Goal: Task Accomplishment & Management: Manage account settings

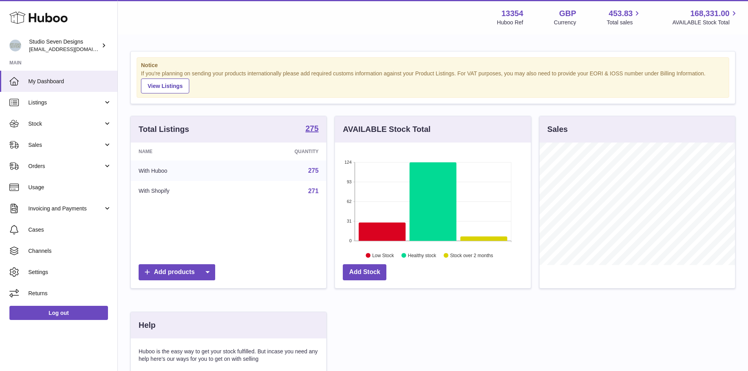
scroll to position [123, 196]
click at [65, 132] on link "Stock" at bounding box center [58, 123] width 117 height 21
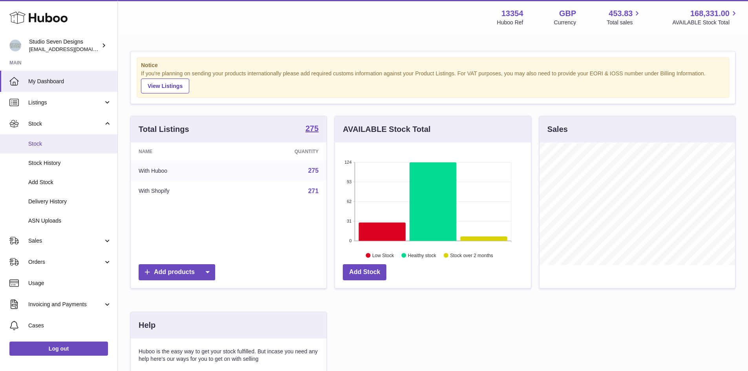
click at [58, 151] on link "Stock" at bounding box center [58, 143] width 117 height 19
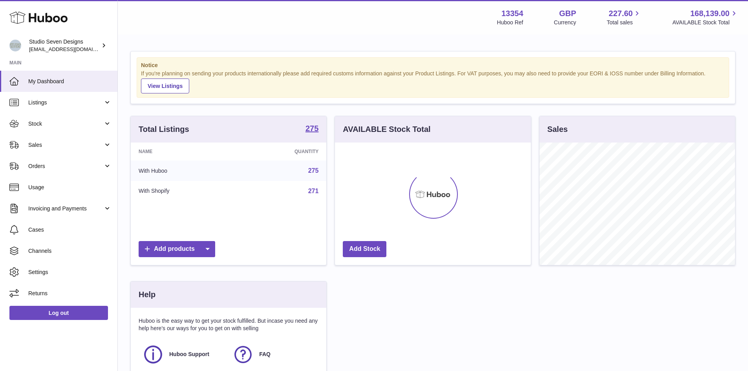
scroll to position [123, 196]
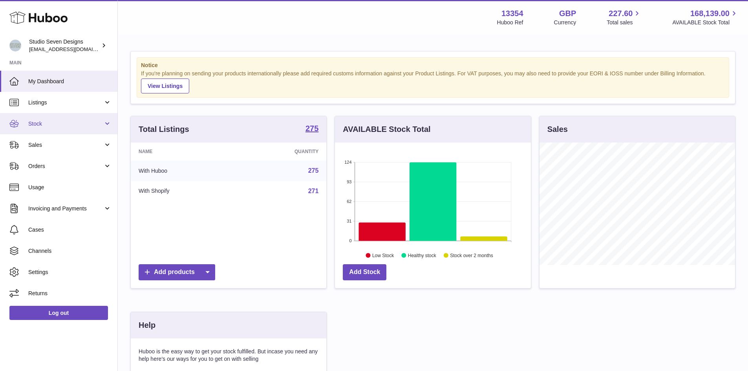
click at [93, 126] on span "Stock" at bounding box center [65, 123] width 75 height 7
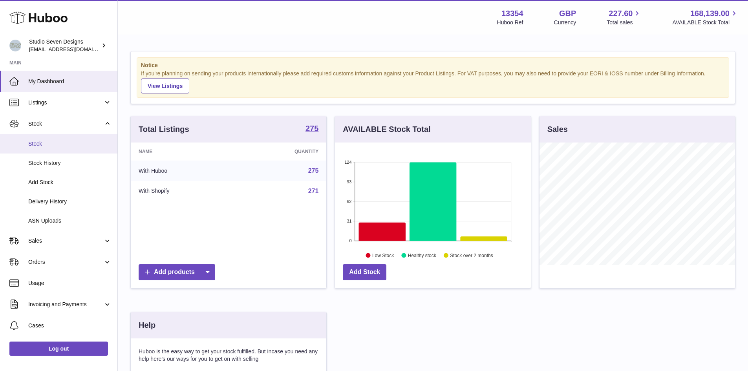
click at [51, 143] on span "Stock" at bounding box center [69, 143] width 83 height 7
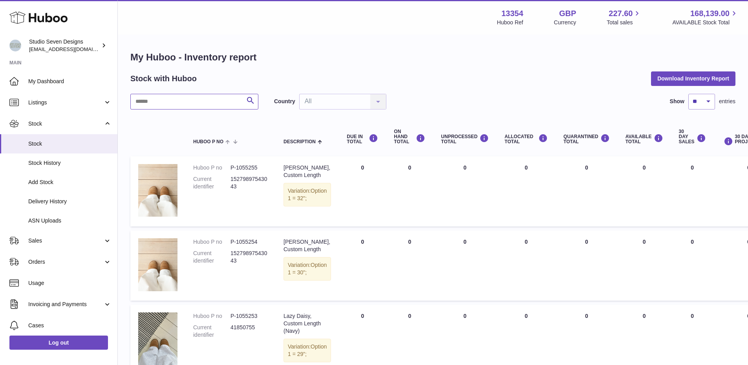
click at [163, 98] on input "text" at bounding box center [194, 102] width 128 height 16
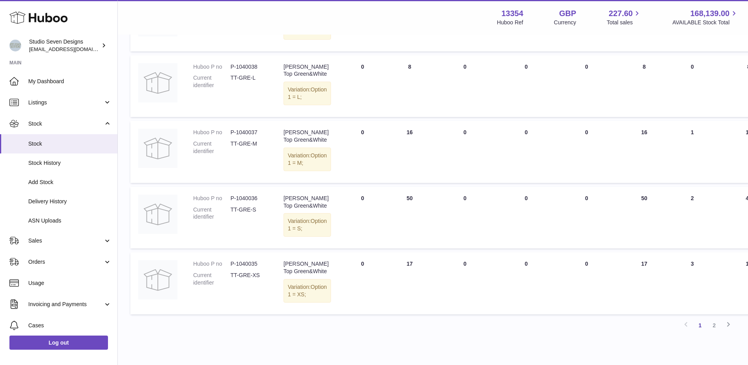
scroll to position [643, 0]
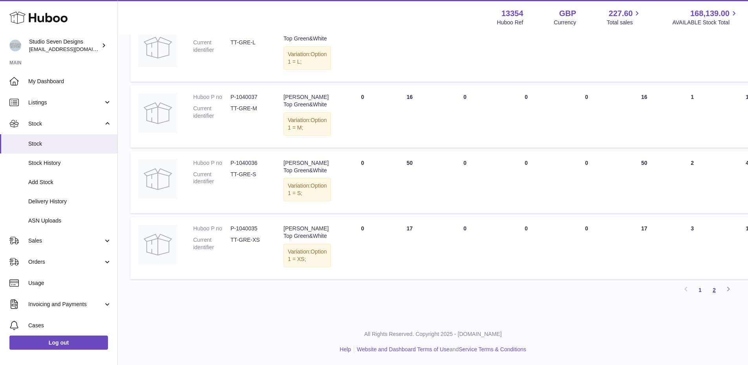
type input "**********"
click at [715, 290] on link "2" at bounding box center [714, 290] width 14 height 14
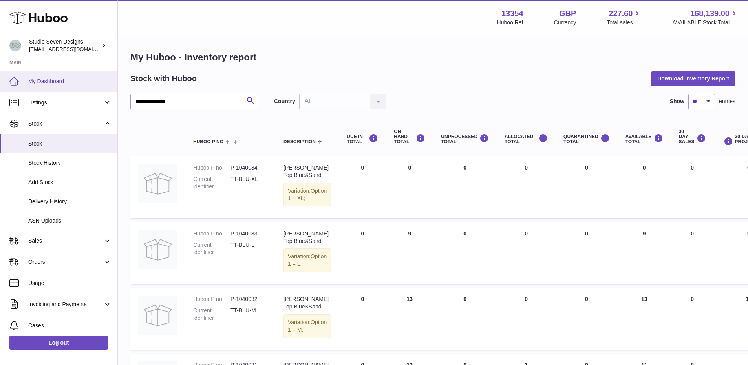
click at [75, 85] on link "My Dashboard" at bounding box center [58, 81] width 117 height 21
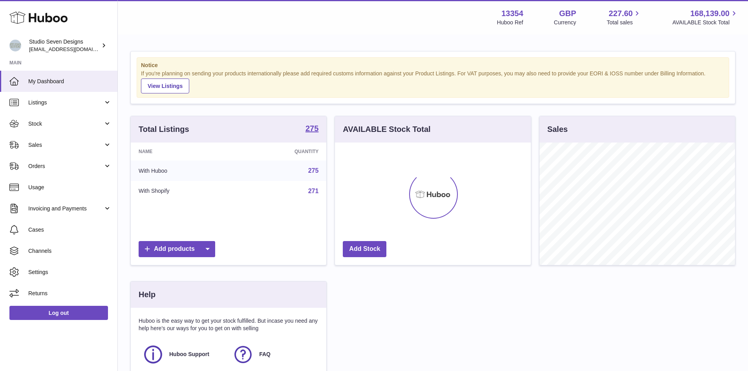
scroll to position [123, 196]
